Goal: Navigation & Orientation: Find specific page/section

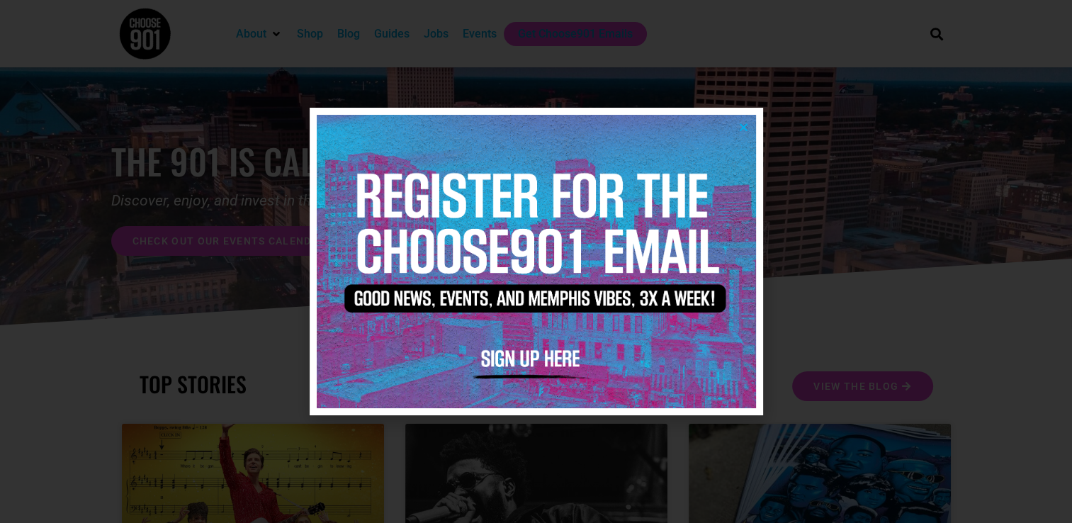
click at [746, 126] on icon "Close" at bounding box center [744, 127] width 11 height 11
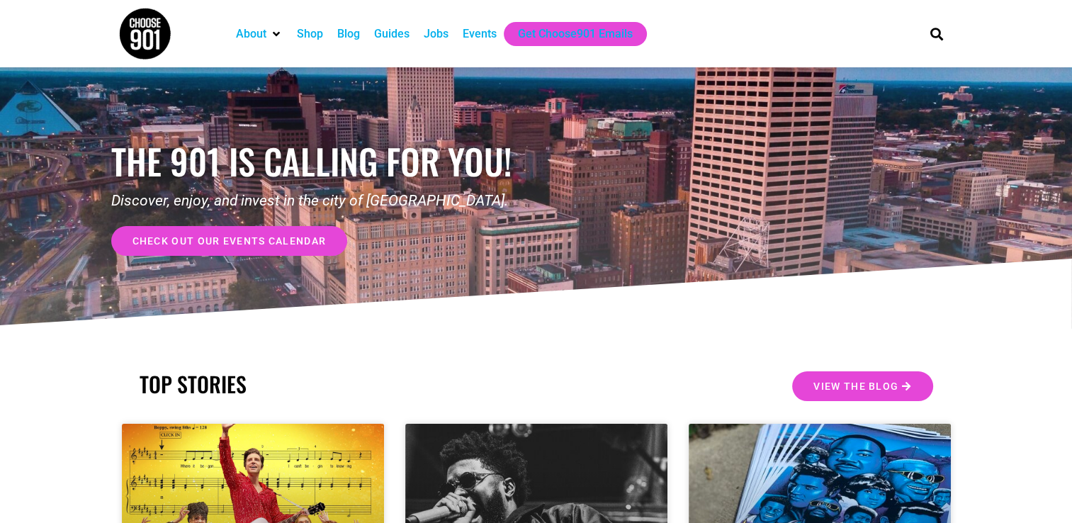
click at [478, 40] on div "Events" at bounding box center [480, 34] width 34 height 17
click at [431, 35] on div "Jobs" at bounding box center [436, 34] width 25 height 17
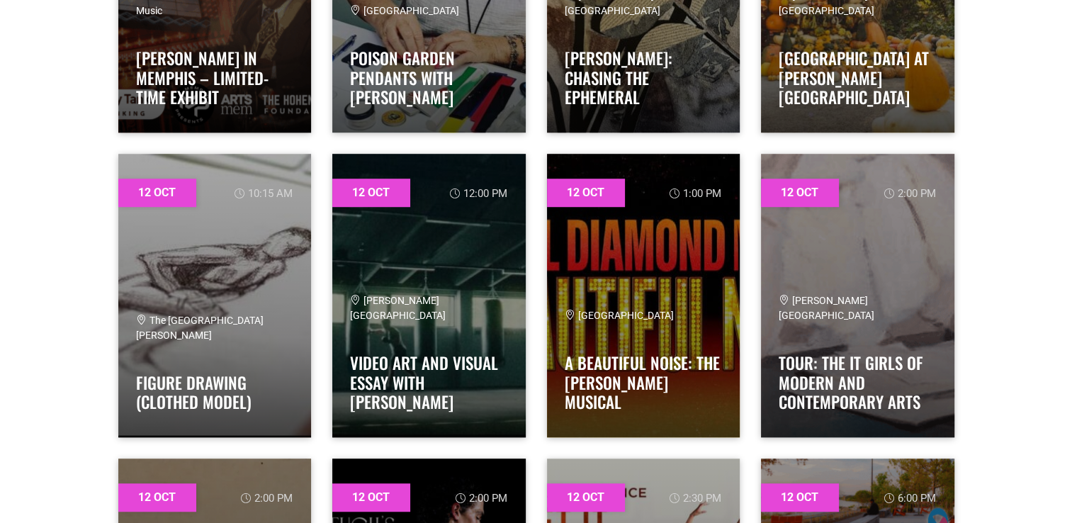
scroll to position [1026, 0]
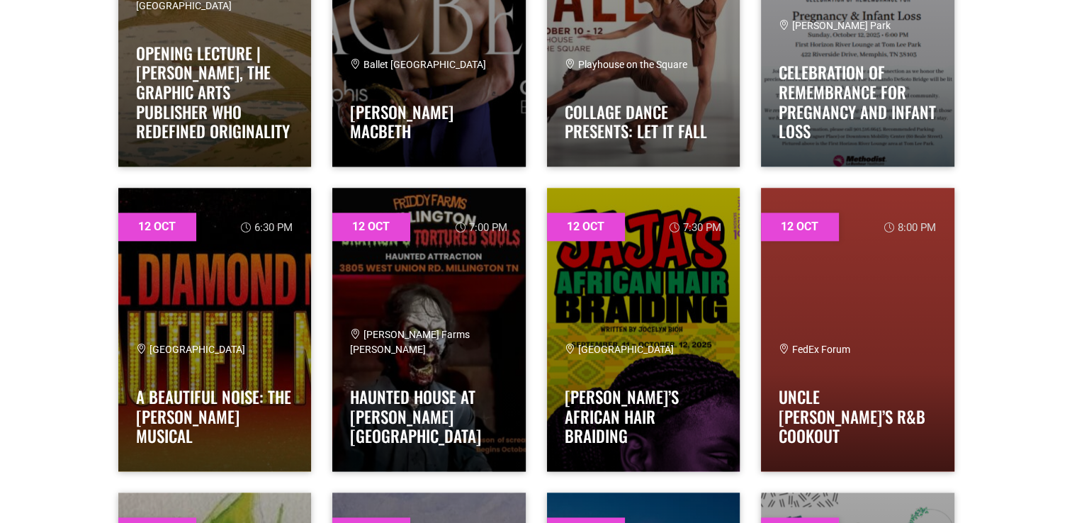
scroll to position [1618, 0]
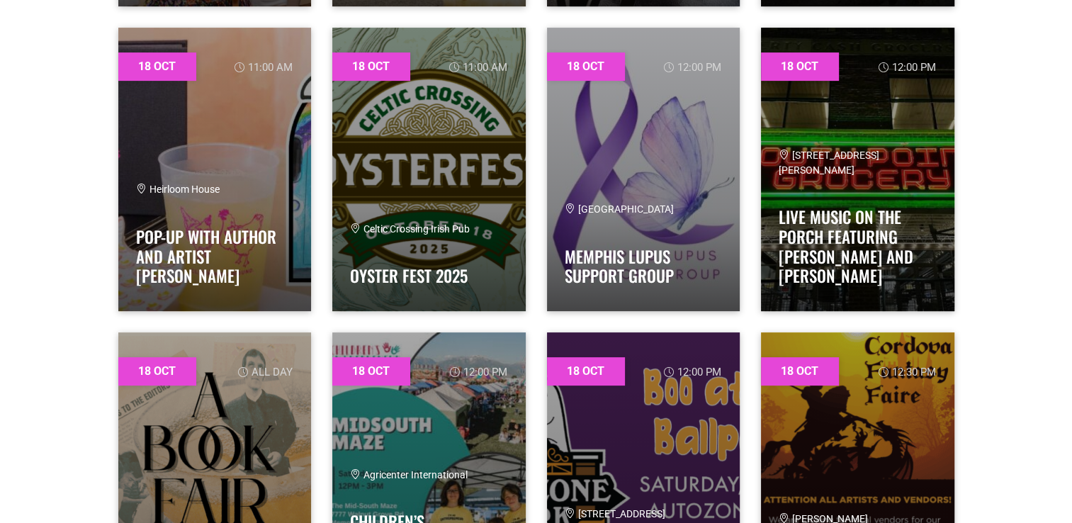
scroll to position [11209, 0]
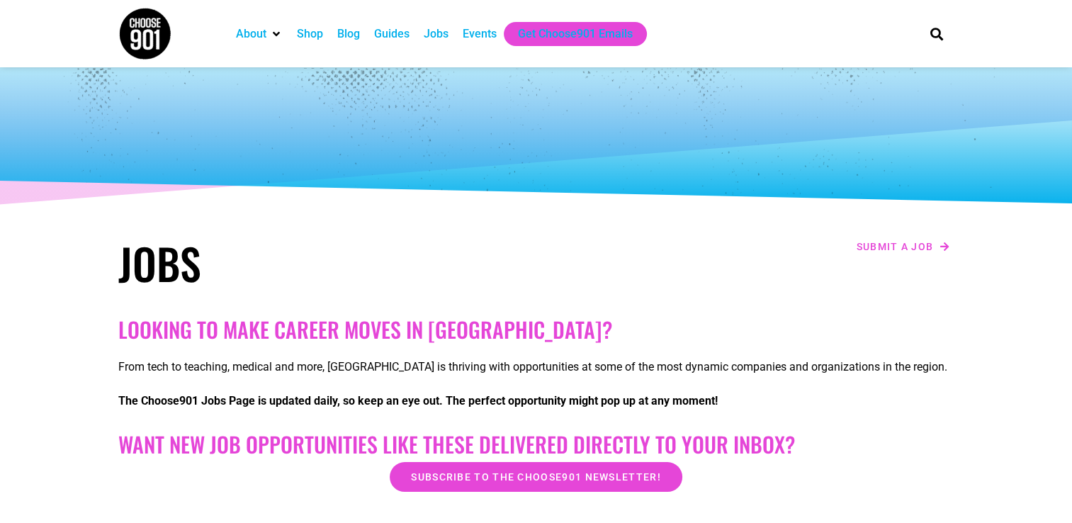
click at [393, 38] on div "Guides" at bounding box center [391, 34] width 35 height 17
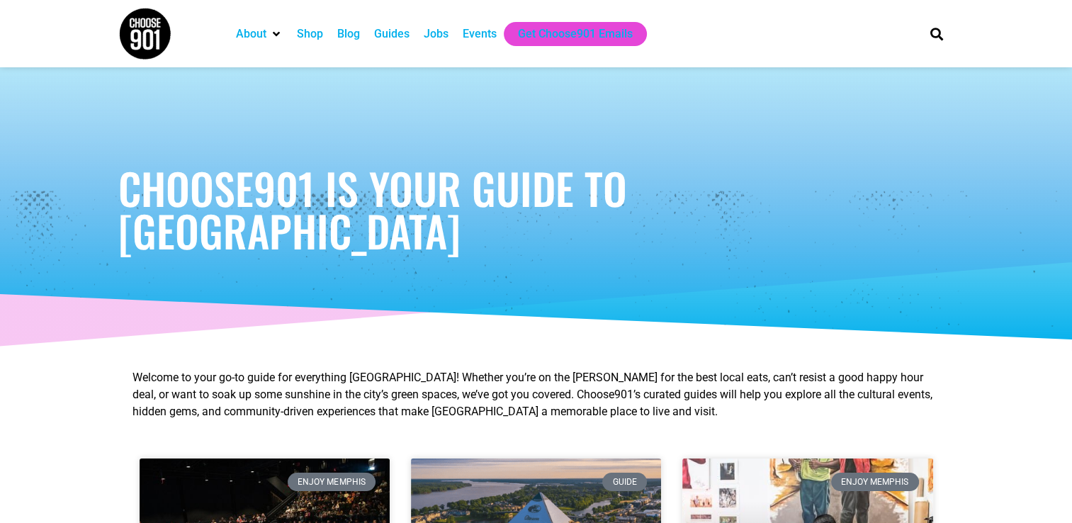
click at [306, 33] on div "Shop" at bounding box center [310, 34] width 26 height 17
